Goal: Task Accomplishment & Management: Complete application form

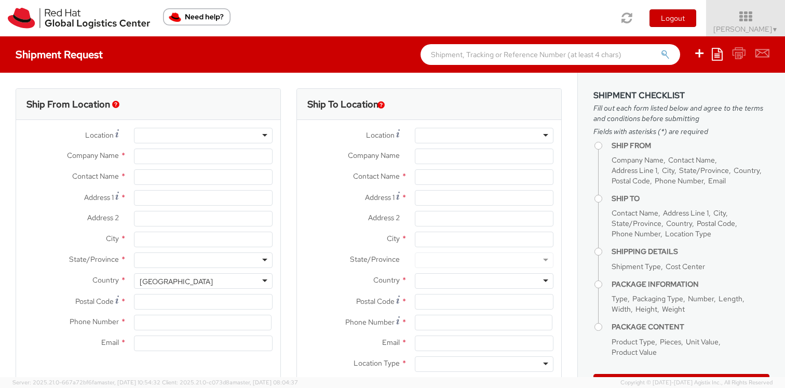
select select "809"
select select
type input "Red Hat, Inc."
type input "[PERSON_NAME]"
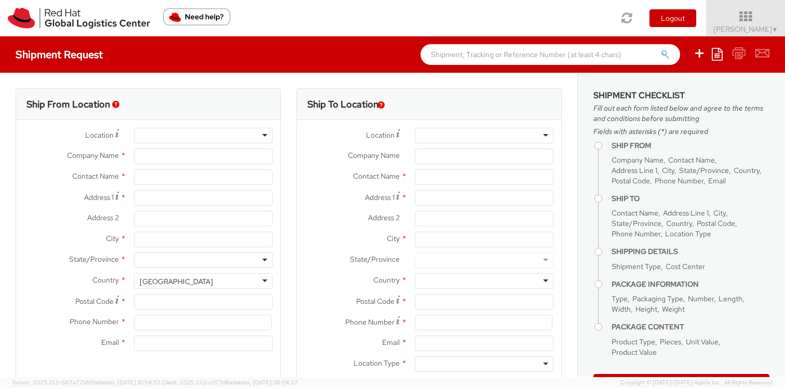
type input "[STREET_ADDRESS]"
type input "RALEIGH"
type input "27601"
type input "19197544962"
type input "[EMAIL_ADDRESS][DOMAIN_NAME]"
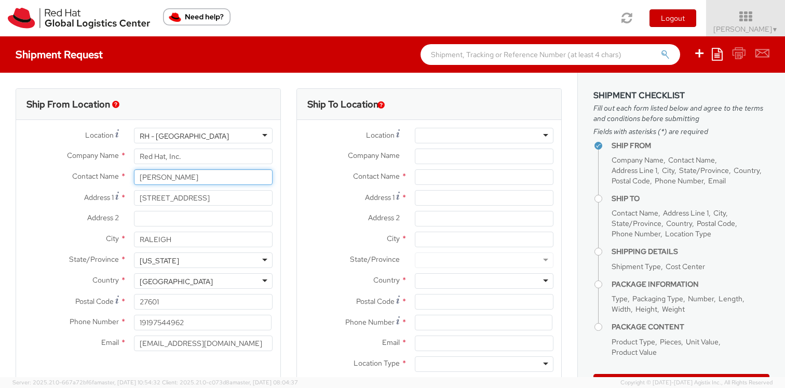
click at [157, 181] on input "[PERSON_NAME]" at bounding box center [203, 177] width 139 height 16
paste input "[PERSON_NAME]"
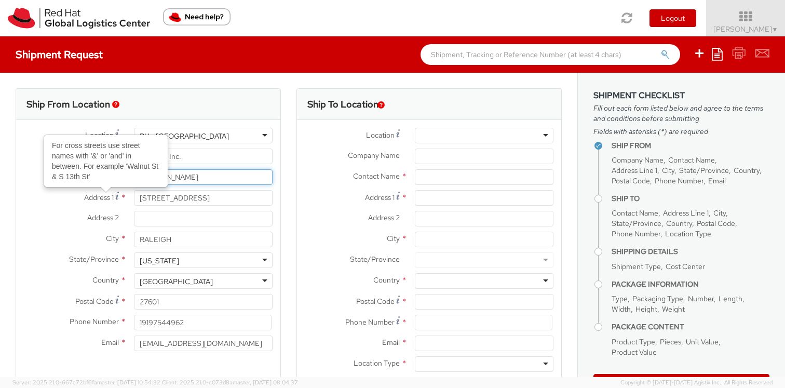
type input "[PERSON_NAME]"
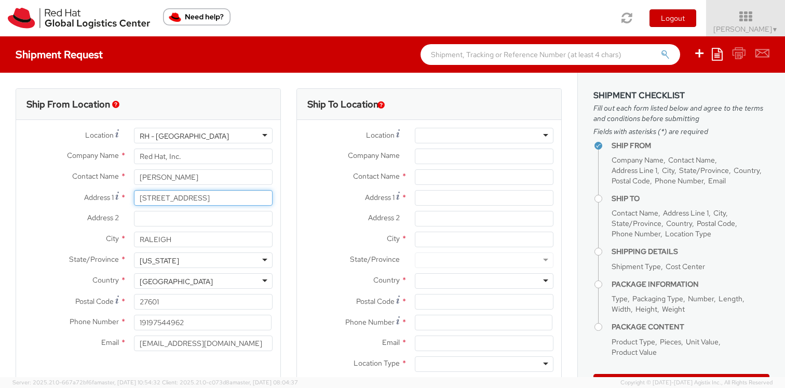
click at [161, 199] on input "[STREET_ADDRESS]" at bounding box center [203, 198] width 139 height 16
paste input "[STREET_ADDRESS]"
type input "[STREET_ADDRESS]"
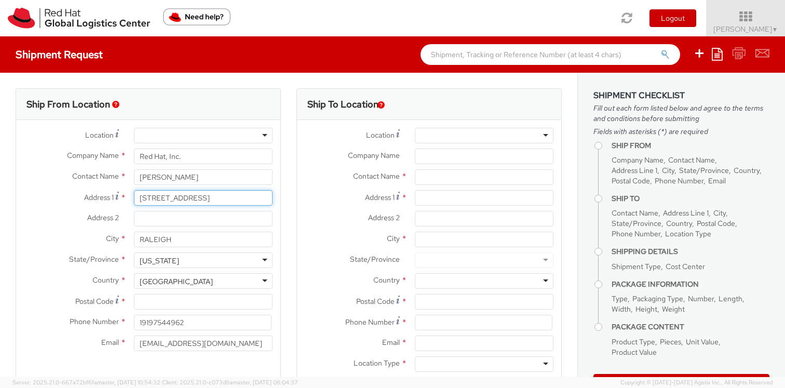
type input "[STREET_ADDRESS]"
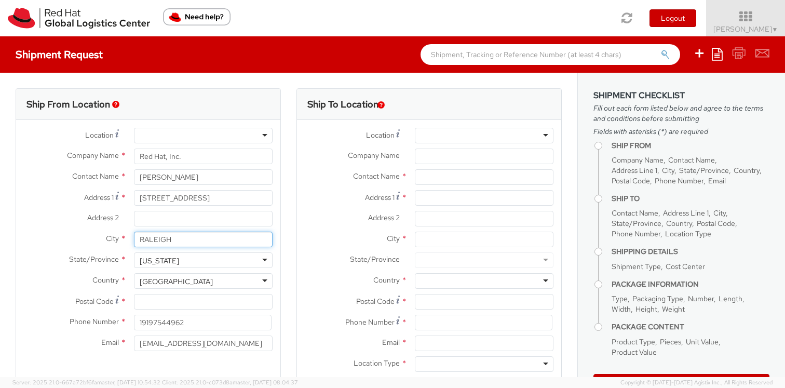
click at [160, 236] on input "RALEIGH" at bounding box center [203, 239] width 139 height 16
paste input "[PERSON_NAME][GEOGRAPHIC_DATA]"
type input "[PERSON_NAME][GEOGRAPHIC_DATA]"
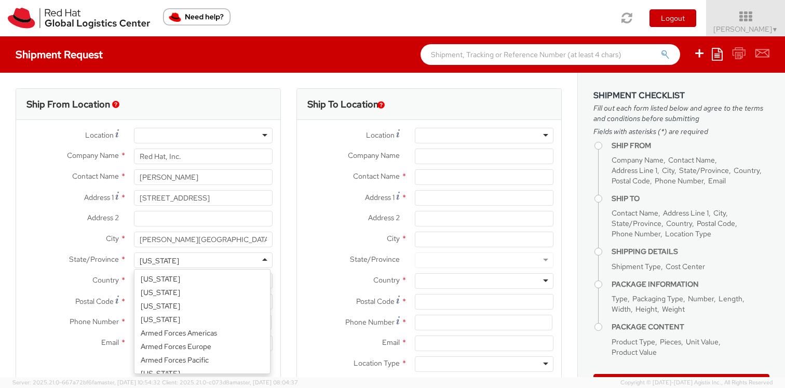
click at [174, 257] on div "[US_STATE]" at bounding box center [159, 260] width 39 height 10
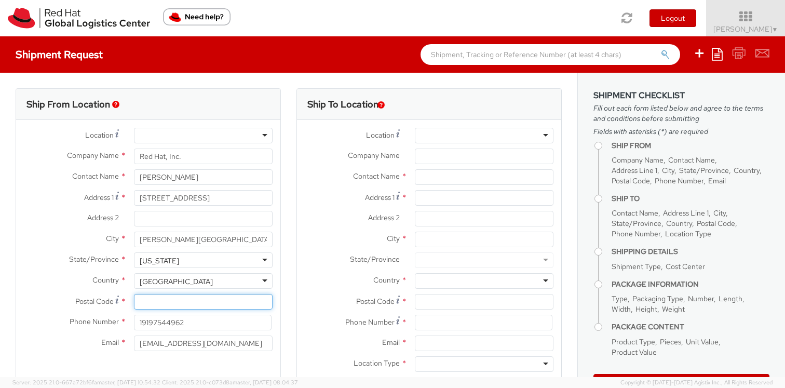
click at [155, 299] on input "Postal Code *" at bounding box center [203, 302] width 139 height 16
paste input "07950"
type input "07950"
drag, startPoint x: 193, startPoint y: 323, endPoint x: 150, endPoint y: 323, distance: 43.1
click at [150, 323] on input "19197544962" at bounding box center [203, 323] width 138 height 16
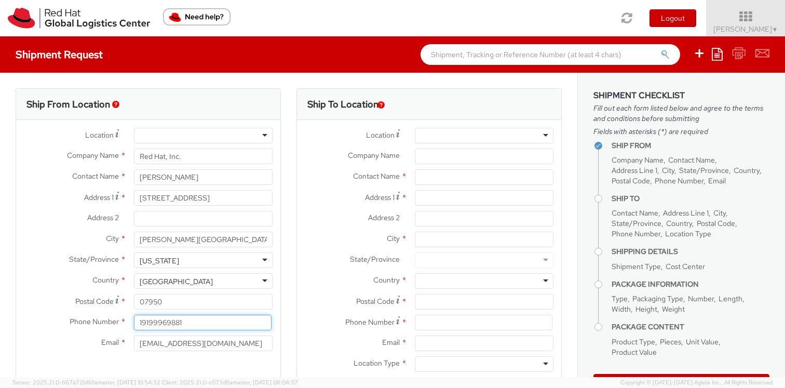
type input "19199969881"
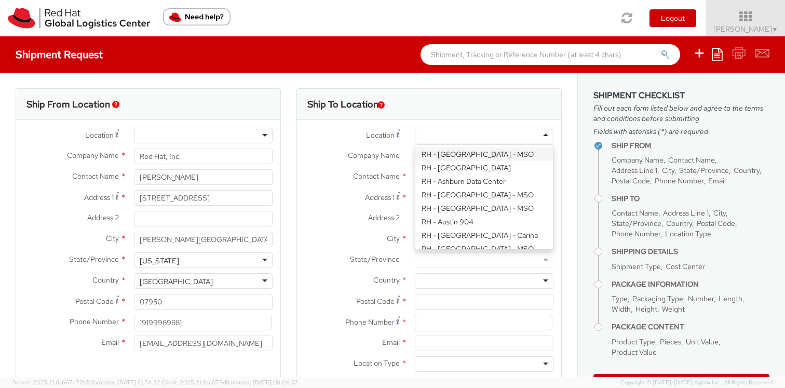
click at [486, 131] on div at bounding box center [484, 136] width 139 height 16
type input "Red Hat, Inc."
type input "[STREET_ADDRESS]"
type input "RALEIGH"
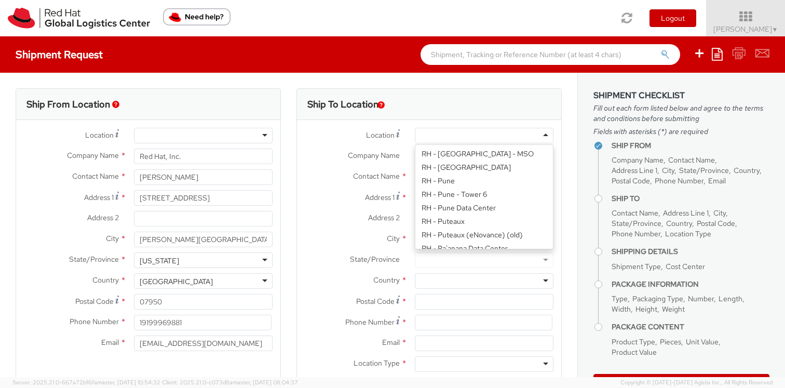
type input "27601"
type input "[PHONE_NUMBER]"
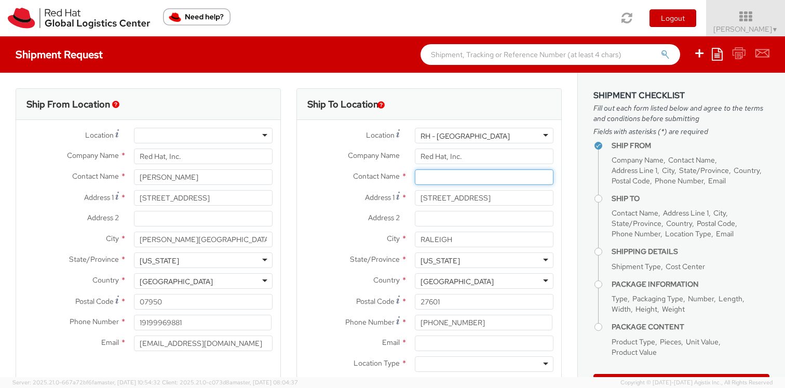
click at [419, 177] on input "text" at bounding box center [484, 177] width 139 height 16
paste input "ATTN: Red Hat IT - Endpoint Systems"
type input "ATTN: Red Hat IT - Endpoint Systems"
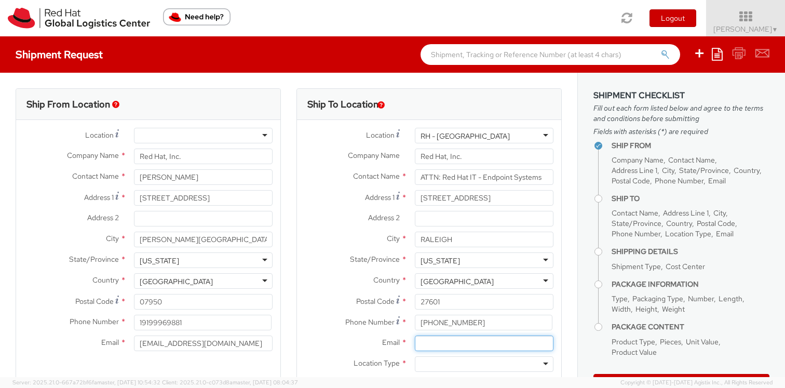
click at [437, 339] on input "Email *" at bounding box center [484, 343] width 139 height 16
type input "[EMAIL_ADDRESS][DOMAIN_NAME]"
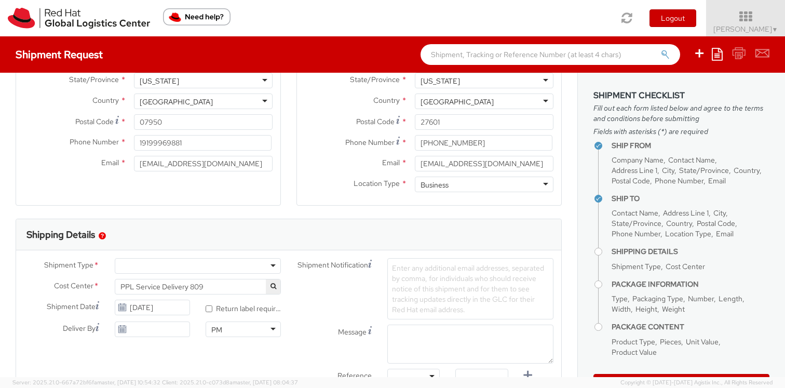
scroll to position [184, 0]
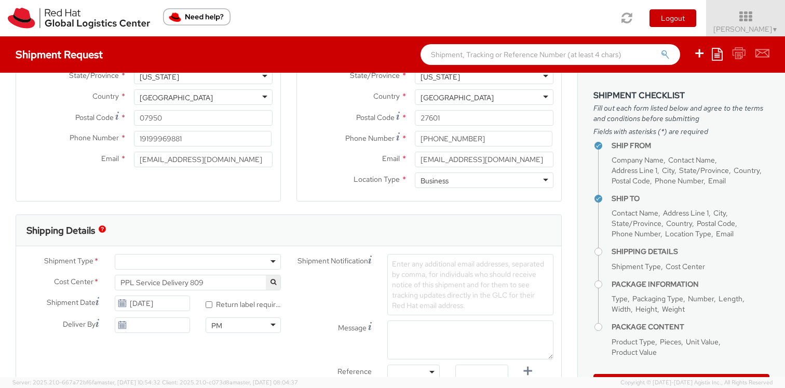
click at [147, 261] on div at bounding box center [198, 262] width 166 height 16
click at [179, 284] on span "PPL Service Delivery 809" at bounding box center [197, 282] width 155 height 9
click at [149, 299] on div "Shipment Type * Business Business Batch Business Personal Cost Center * PPL Ser…" at bounding box center [152, 296] width 272 height 84
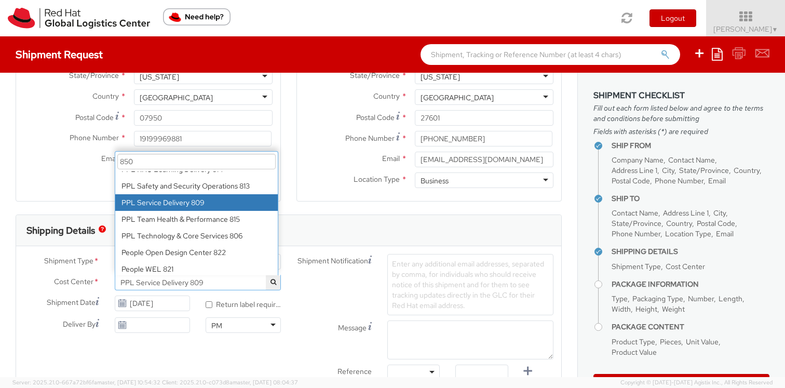
scroll to position [0, 0]
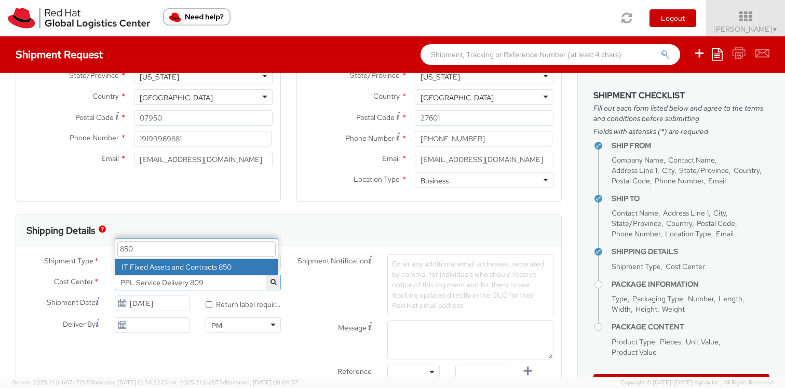
type input "850"
select select "850"
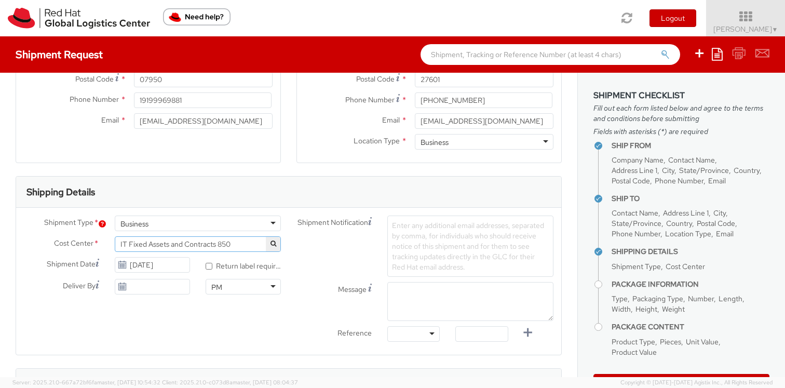
scroll to position [302, 0]
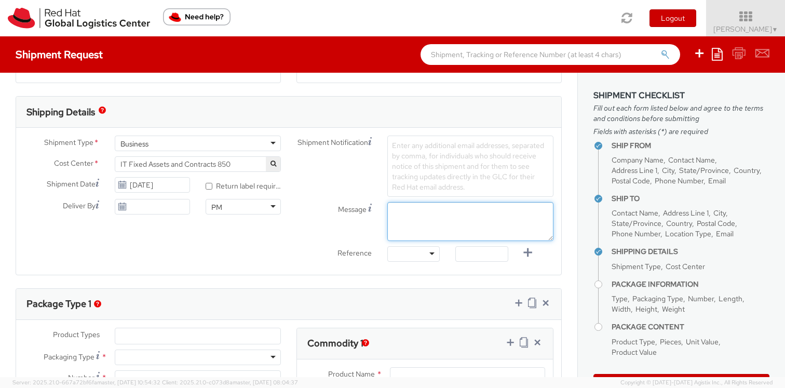
click at [420, 222] on textarea "Message" at bounding box center [470, 221] width 166 height 39
paste textarea "Requesting QR Code for Former Associate [Name] to return laptop. Please send th…"
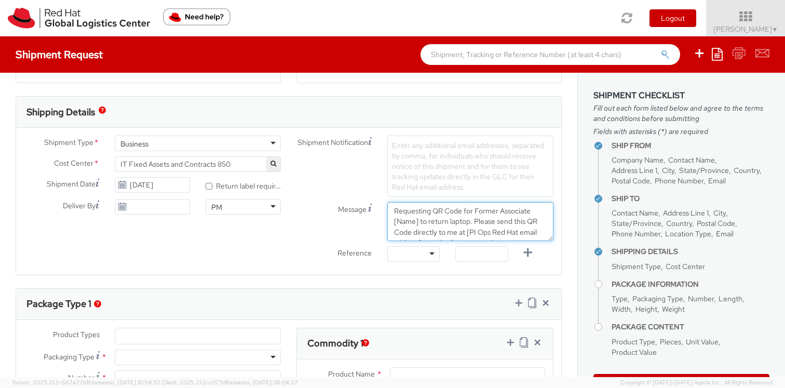
scroll to position [7, 0]
drag, startPoint x: 414, startPoint y: 215, endPoint x: 389, endPoint y: 215, distance: 24.4
click at [389, 215] on textarea "Requesting QR Code for Former Associate [Name] to return laptop. Please send th…" at bounding box center [470, 221] width 166 height 39
paste textarea "[PERSON_NAME]"
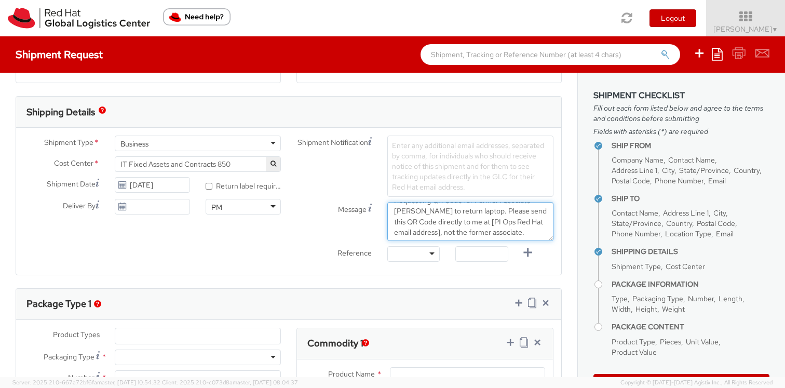
drag, startPoint x: 489, startPoint y: 233, endPoint x: 390, endPoint y: 232, distance: 99.1
click at [390, 232] on textarea "Requesting QR Code for Former Associate [PERSON_NAME] to return laptop. Please …" at bounding box center [470, 221] width 166 height 39
type textarea "Requesting QR Code for Former Associate [PERSON_NAME] to return laptop. Please …"
click at [266, 253] on div "Shipment Type * Business Business Batch Business Personal Cost Center * PPL Ser…" at bounding box center [288, 200] width 545 height 131
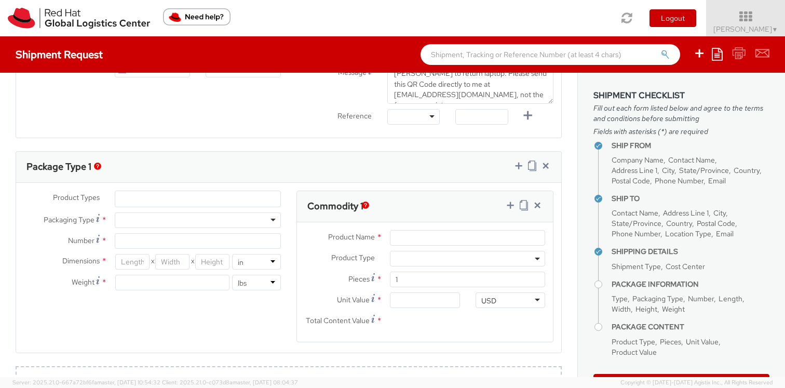
scroll to position [440, 0]
click at [136, 201] on ul at bounding box center [197, 198] width 165 height 16
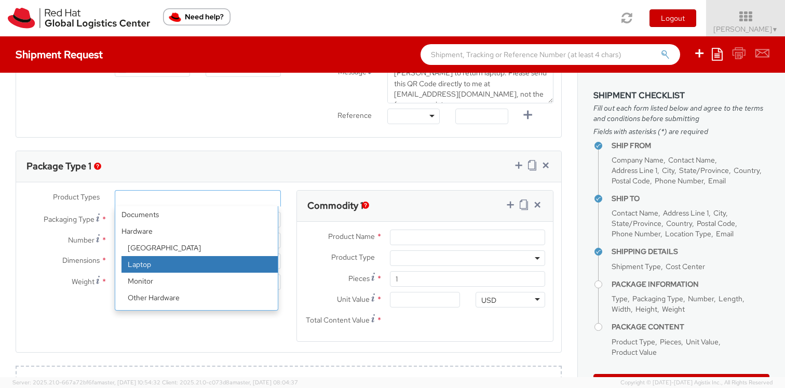
select select "LAPTOP"
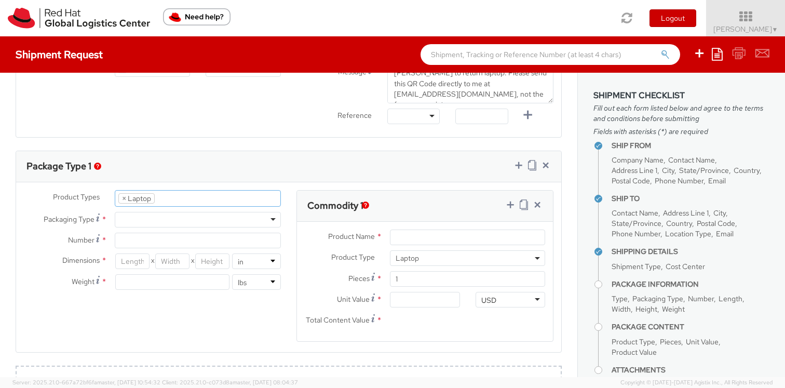
scroll to position [31, 0]
click at [140, 215] on div at bounding box center [198, 220] width 166 height 16
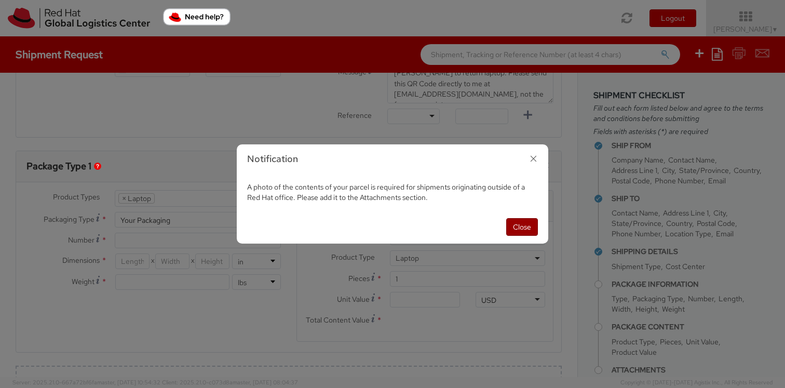
click at [517, 229] on button "Close" at bounding box center [522, 227] width 32 height 18
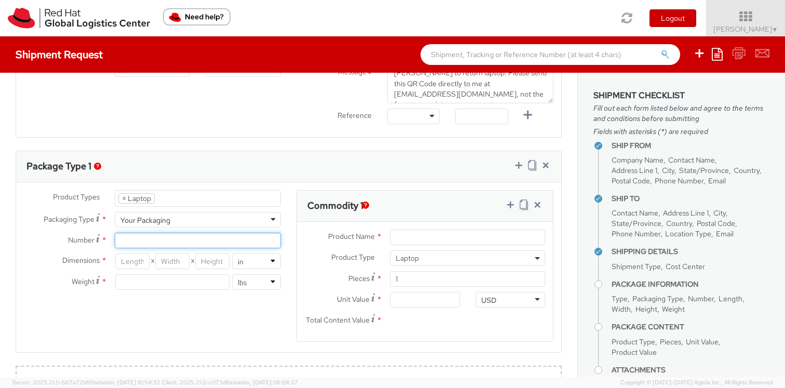
click at [156, 243] on input "Number *" at bounding box center [198, 241] width 166 height 16
type input "1"
type input "18"
type input "12"
type input "5"
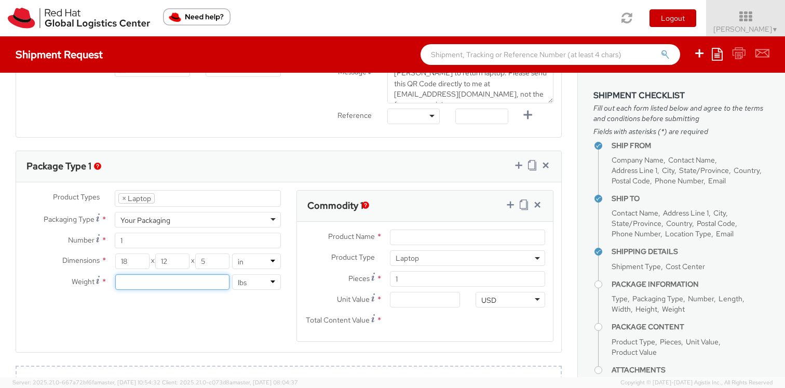
click at [173, 283] on input "number" at bounding box center [172, 282] width 114 height 16
type input "8"
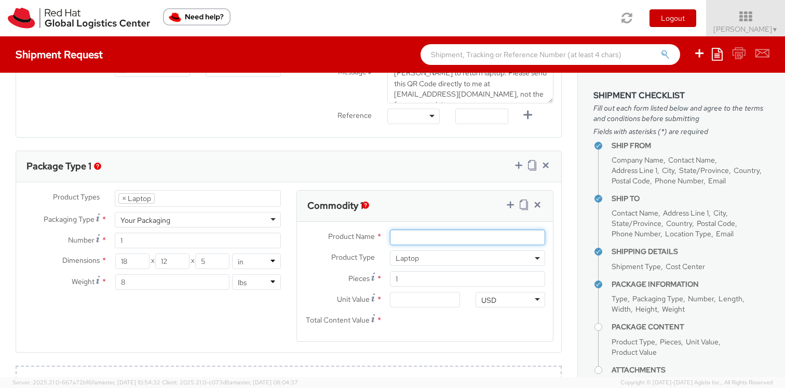
click at [409, 240] on input "Product Name *" at bounding box center [467, 237] width 155 height 16
type input "Laptop"
click at [394, 304] on input "Unit Value *" at bounding box center [425, 300] width 70 height 16
type input "7.00"
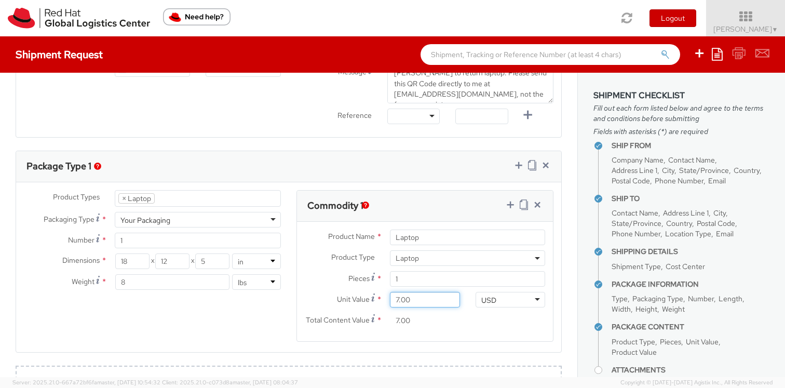
type input "70.00"
type input "700.00"
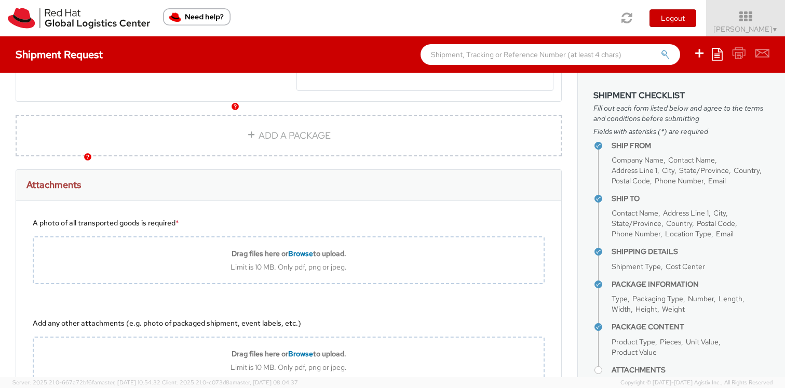
scroll to position [719, 0]
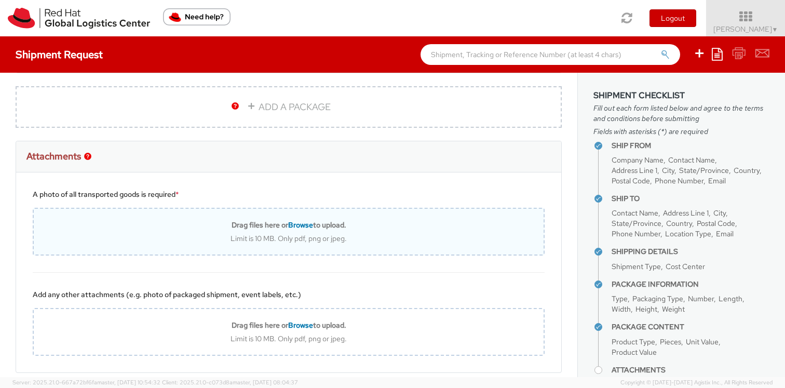
click at [266, 226] on b "Drag files here or Browse to upload." at bounding box center [288, 224] width 115 height 9
type input "C:\fakepath\Blank Image.png"
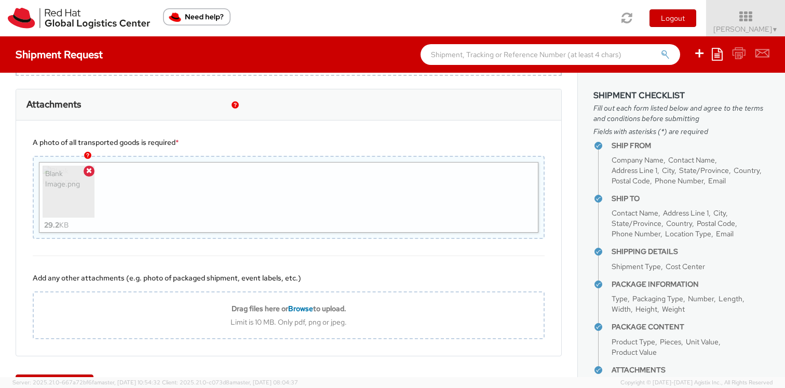
scroll to position [804, 0]
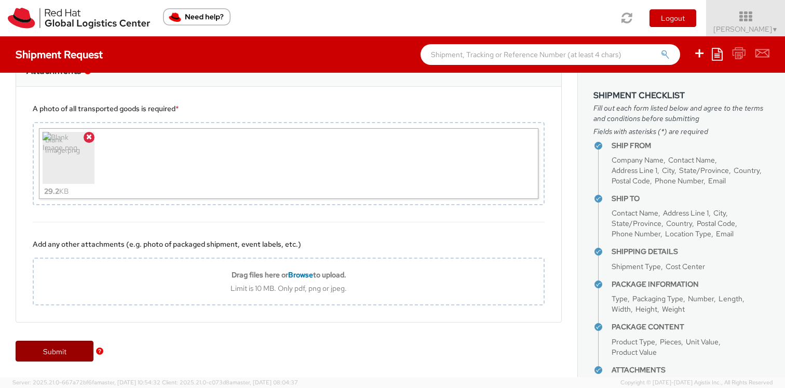
click at [58, 346] on link "Submit" at bounding box center [55, 350] width 78 height 21
